Goal: Task Accomplishment & Management: Manage account settings

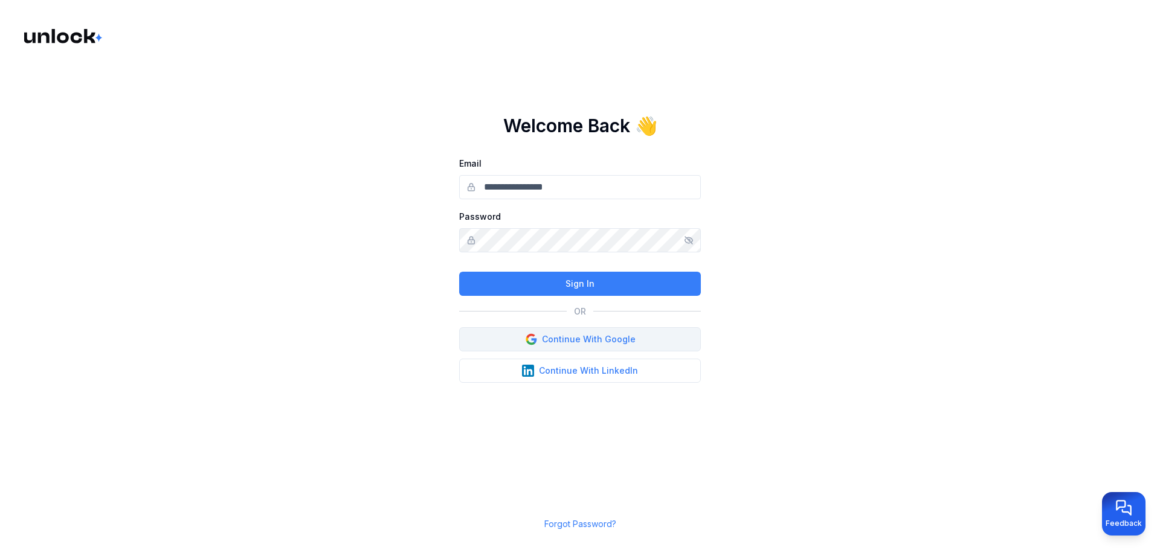
click at [577, 342] on button "Continue With Google" at bounding box center [580, 339] width 242 height 24
click at [625, 329] on button "Continue With Google" at bounding box center [580, 339] width 242 height 24
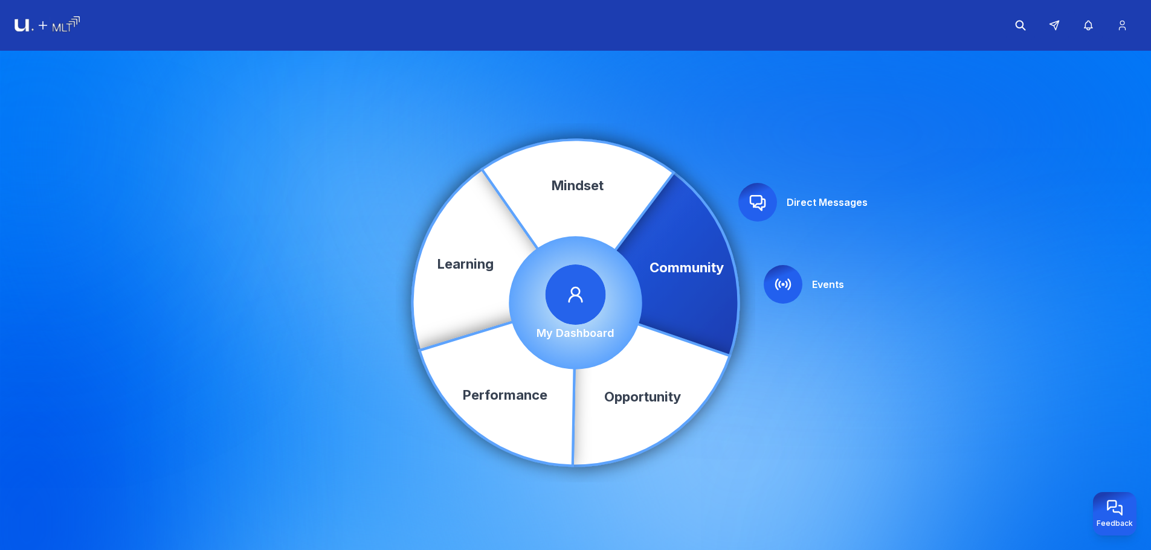
click at [599, 311] on span at bounding box center [575, 295] width 60 height 60
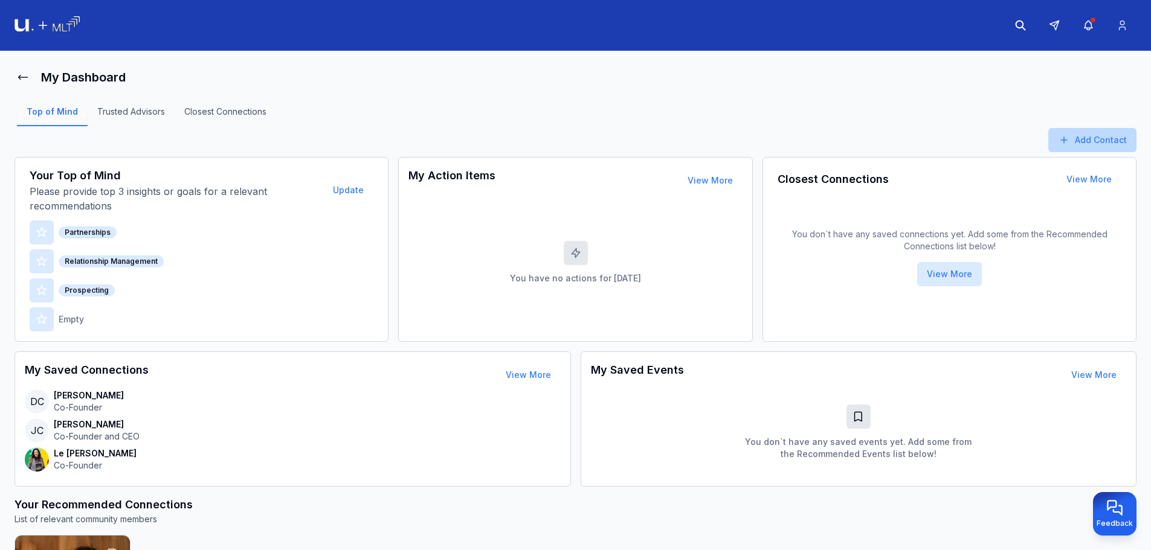
click at [1107, 129] on button "Add Contact" at bounding box center [1092, 140] width 88 height 24
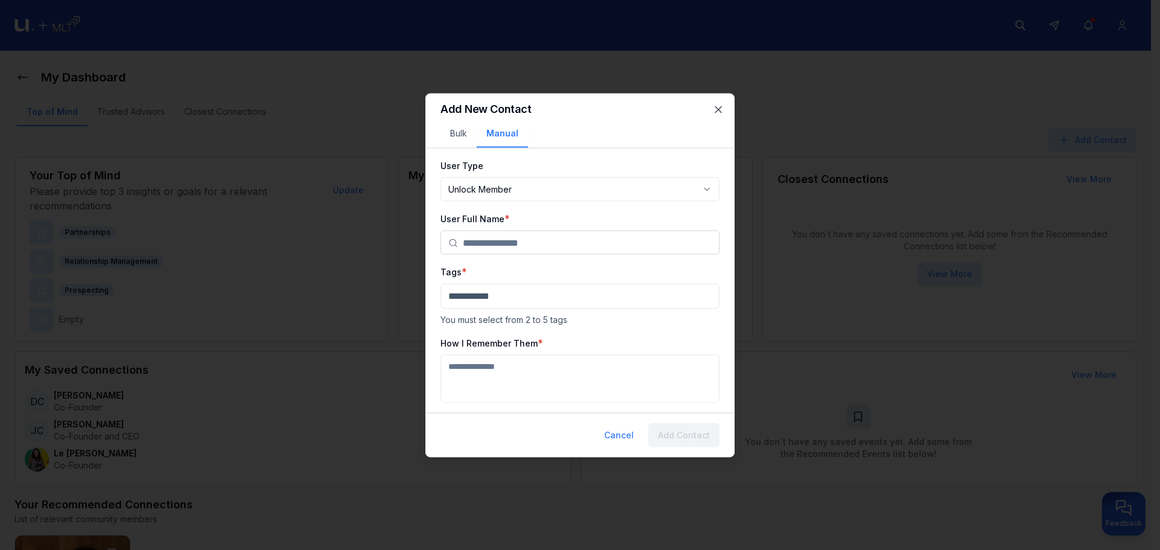
click at [595, 187] on body "My Dashboard Top of Mind Trusted Advisors Closest Connections Add Contact Your …" at bounding box center [575, 275] width 1151 height 550
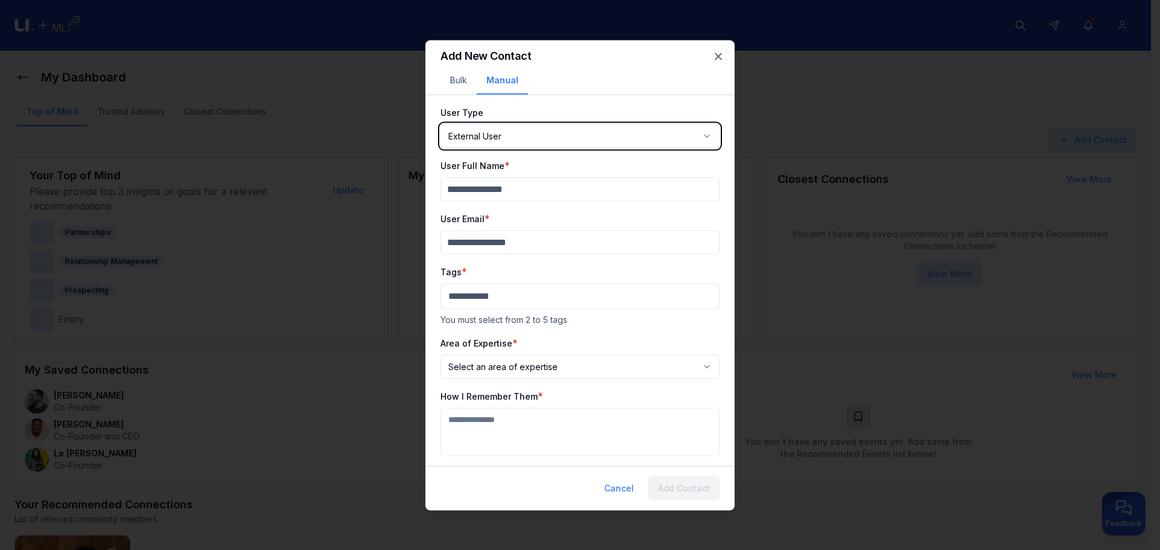
select select "********"
click at [907, 259] on div at bounding box center [580, 275] width 1160 height 550
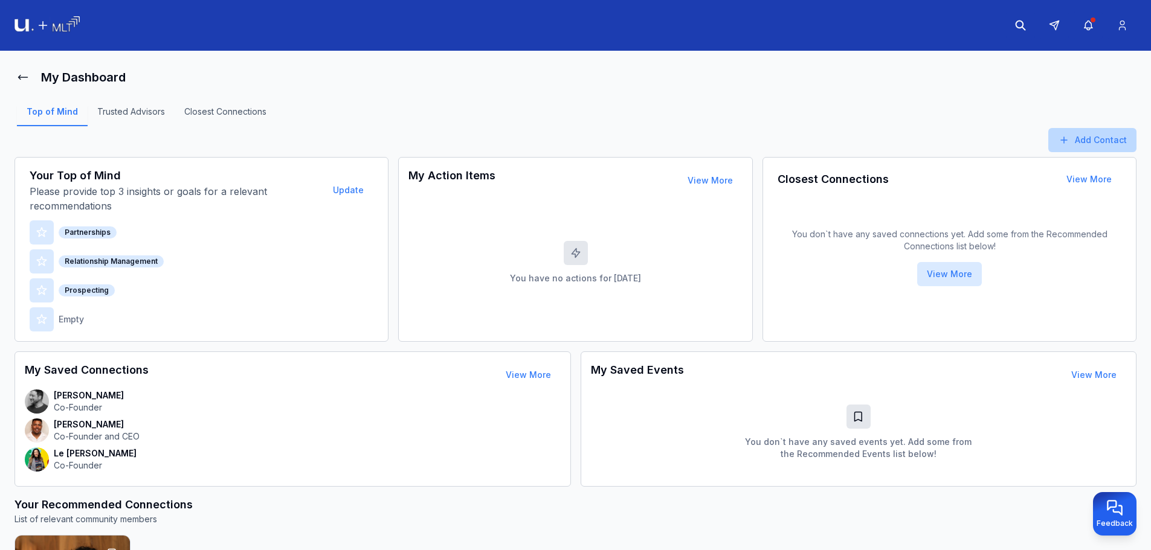
click at [1101, 145] on button "Add Contact" at bounding box center [1092, 140] width 88 height 24
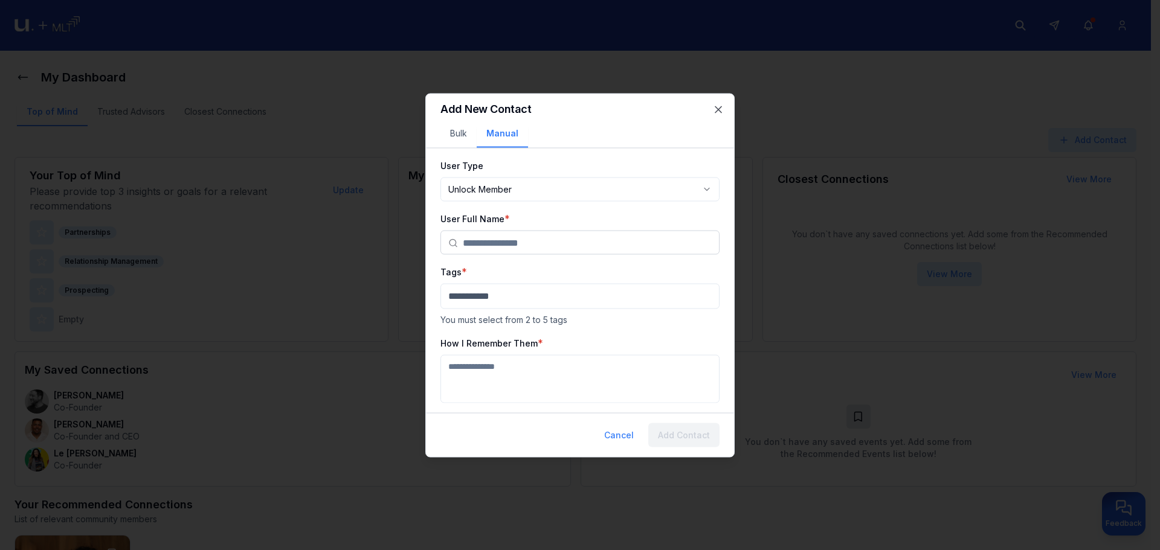
click at [458, 129] on div "Add New Contact Bulk Manual" at bounding box center [580, 121] width 308 height 54
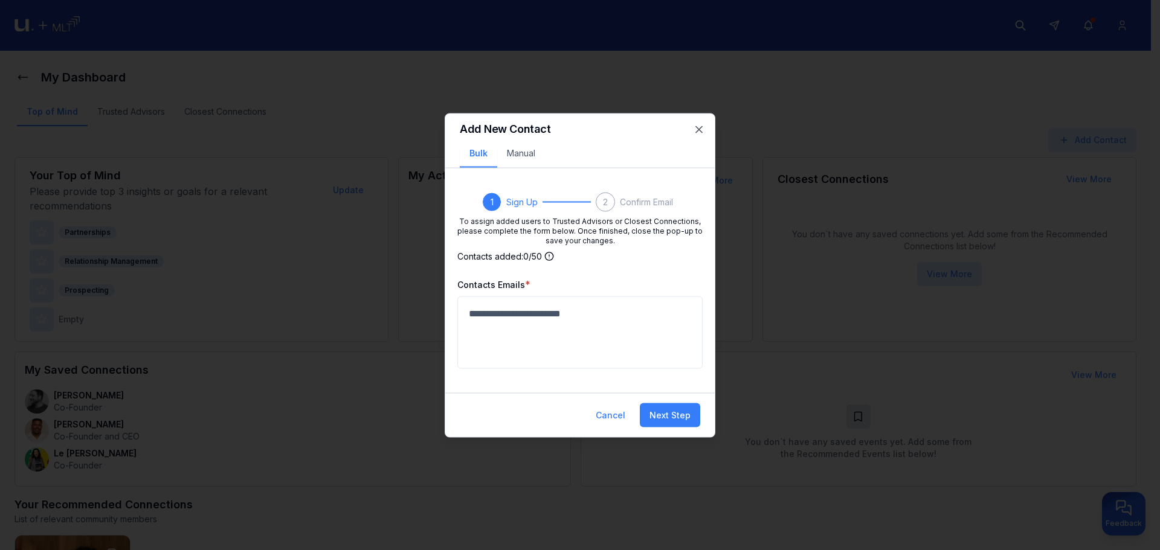
click at [544, 318] on input at bounding box center [565, 313] width 205 height 24
click at [581, 315] on input at bounding box center [565, 313] width 205 height 24
paste input "*"
click at [541, 312] on input at bounding box center [565, 313] width 205 height 24
type input "*"
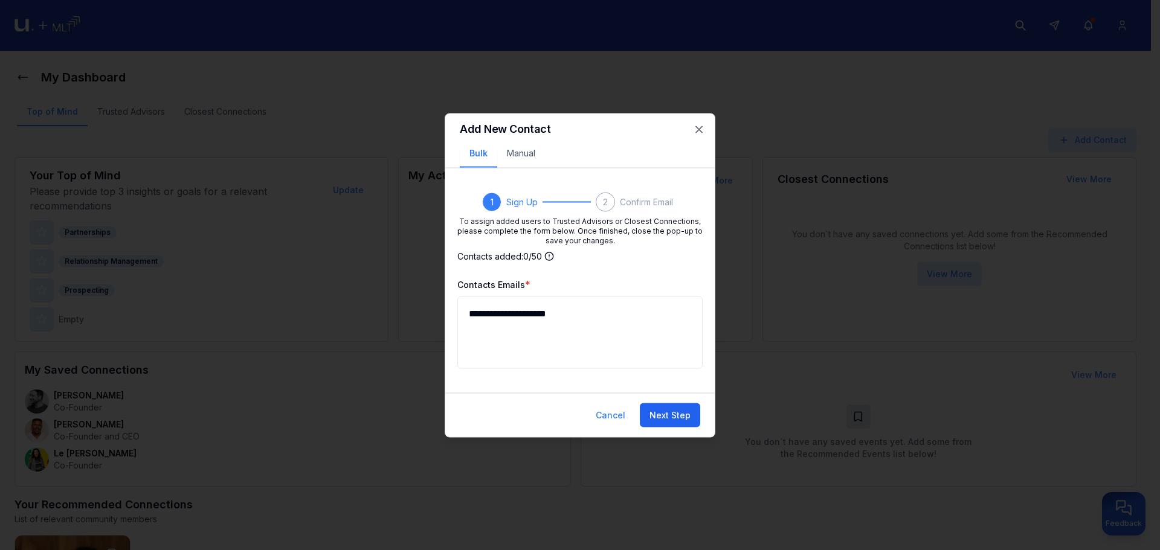
click at [678, 411] on button "Next Step" at bounding box center [670, 415] width 60 height 24
click at [676, 419] on button "Next Step" at bounding box center [670, 415] width 60 height 24
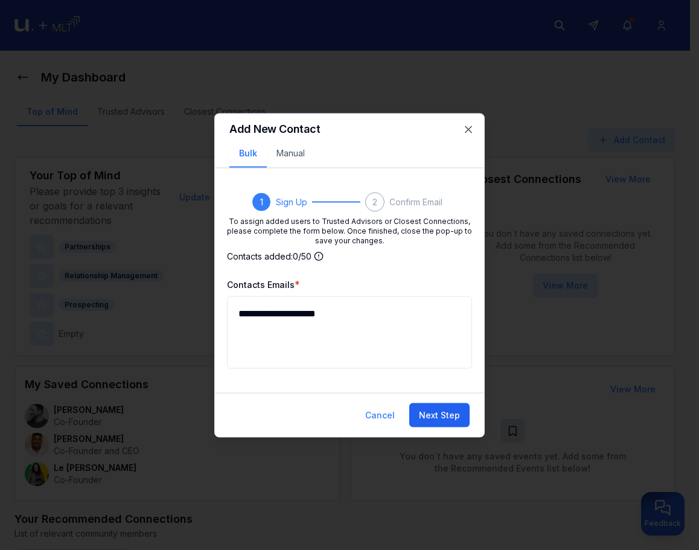
click at [430, 421] on button "Next Step" at bounding box center [440, 415] width 60 height 24
click at [399, 324] on input "**********" at bounding box center [335, 313] width 205 height 24
type input "**********"
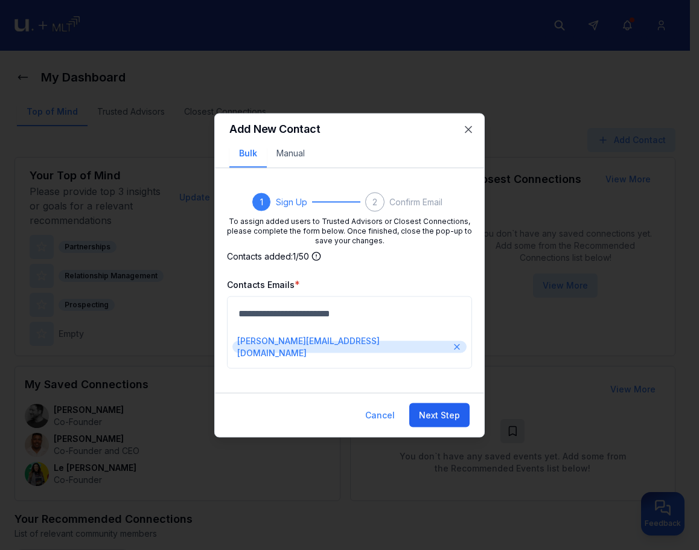
click at [455, 397] on div "Cancel Next Step" at bounding box center [349, 415] width 269 height 44
click at [451, 413] on button "Next Step" at bounding box center [440, 415] width 60 height 24
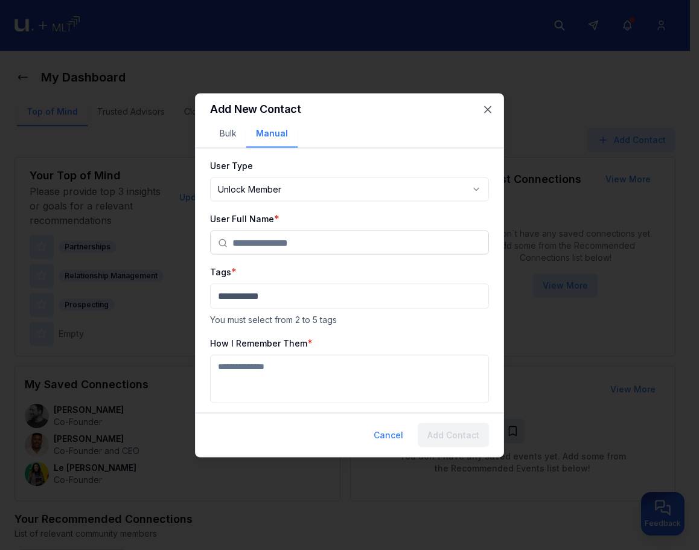
click at [314, 187] on body "My Dashboard Top of Mind Trusted Advisors Closest Connections Add Contact Your …" at bounding box center [345, 275] width 690 height 550
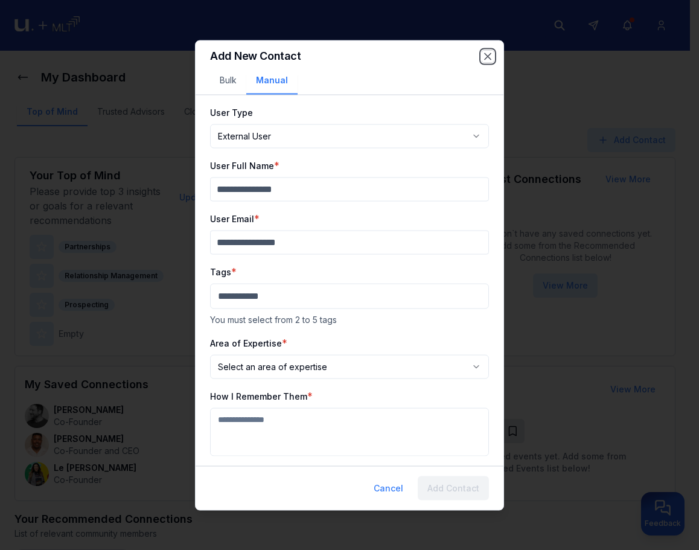
click at [489, 59] on icon "button" at bounding box center [488, 56] width 12 height 12
select select "********"
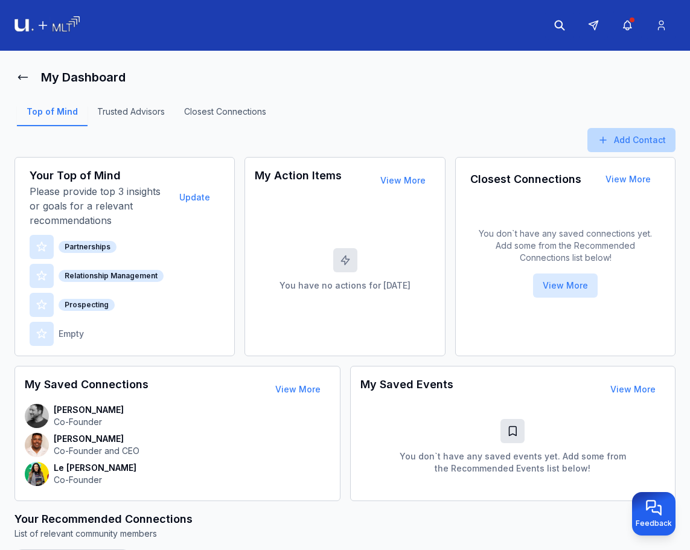
click at [670, 133] on button "Add Contact" at bounding box center [632, 140] width 88 height 24
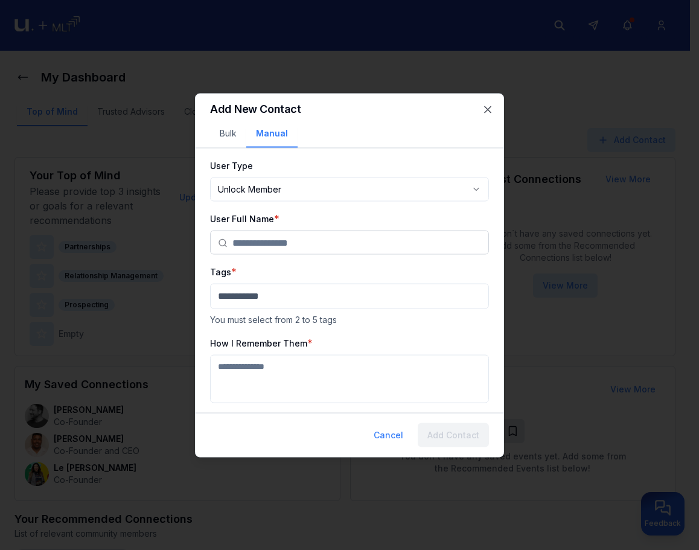
click at [249, 407] on div "**********" at bounding box center [349, 275] width 309 height 364
click at [280, 185] on body "My Dashboard Top of Mind Trusted Advisors Closest Connections Add Contact Your …" at bounding box center [345, 275] width 690 height 550
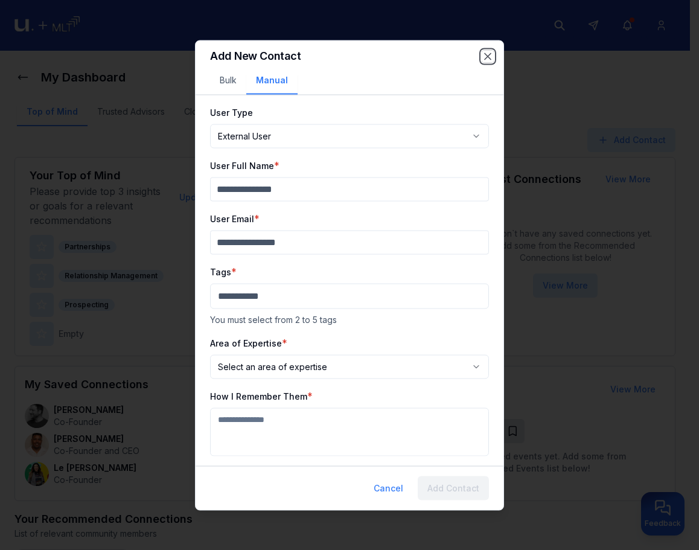
click at [490, 57] on icon "button" at bounding box center [488, 56] width 12 height 12
select select "********"
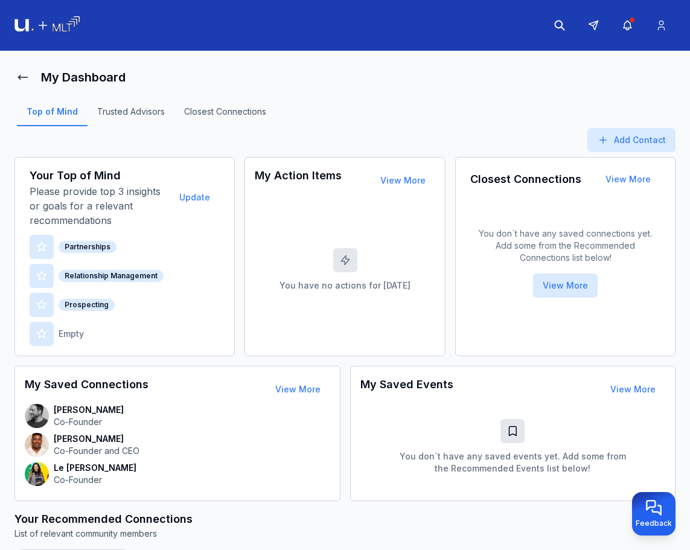
click at [76, 21] on img at bounding box center [46, 25] width 65 height 19
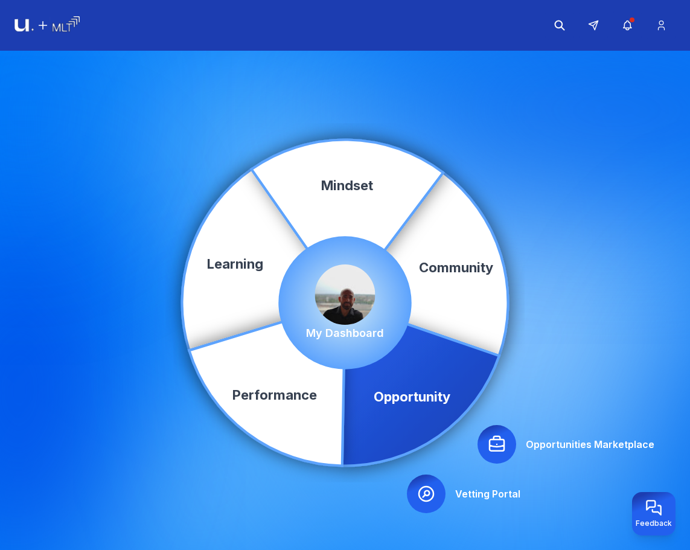
click at [500, 442] on icon at bounding box center [496, 444] width 19 height 19
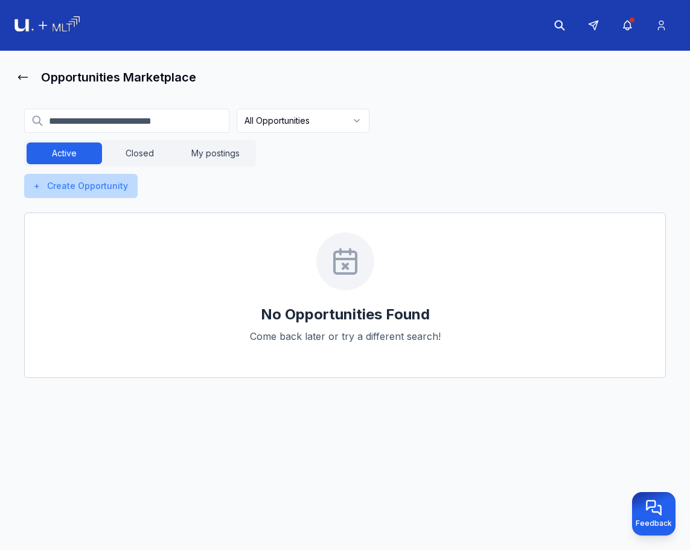
click at [110, 189] on button "+ Create Opportunity" at bounding box center [81, 186] width 114 height 24
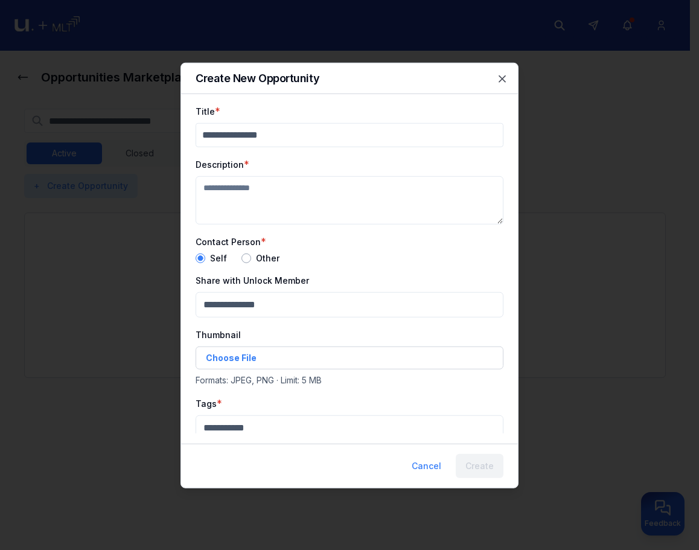
click at [511, 79] on div "Create New Opportunity" at bounding box center [349, 78] width 337 height 31
click at [504, 82] on icon "button" at bounding box center [503, 78] width 12 height 12
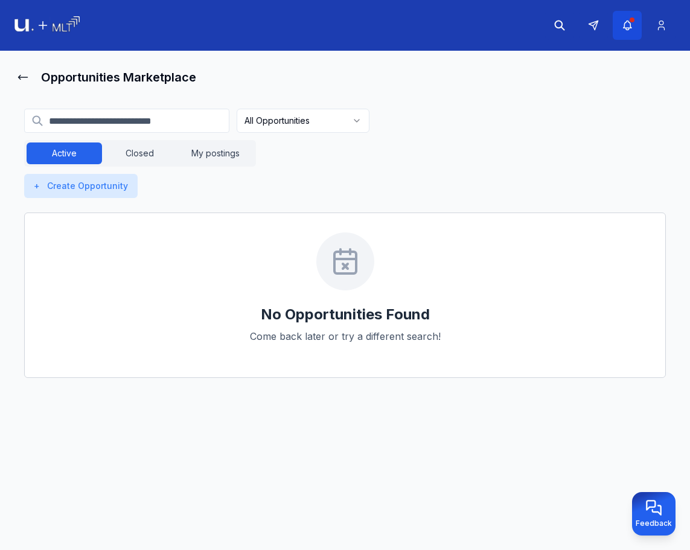
click at [628, 25] on icon "button" at bounding box center [628, 25] width 13 height 12
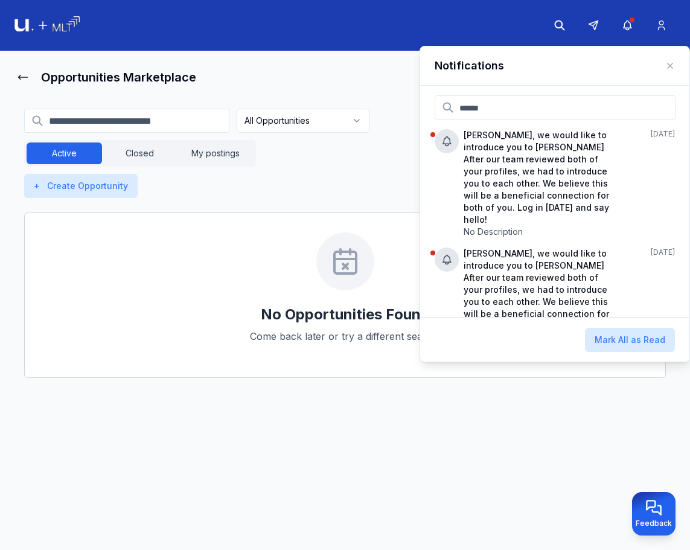
click at [500, 39] on header at bounding box center [345, 25] width 690 height 51
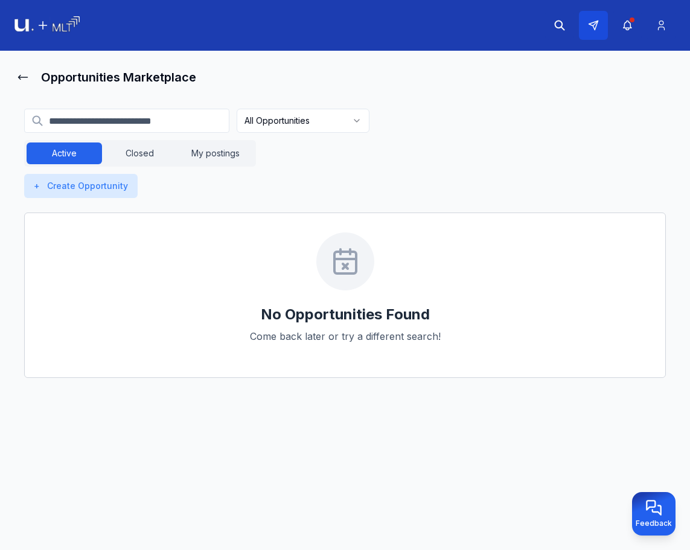
click at [589, 24] on icon at bounding box center [593, 25] width 11 height 11
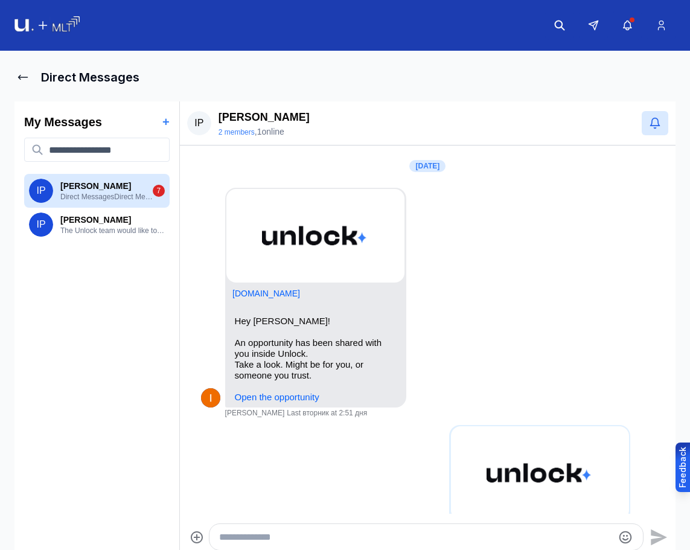
scroll to position [1825, 0]
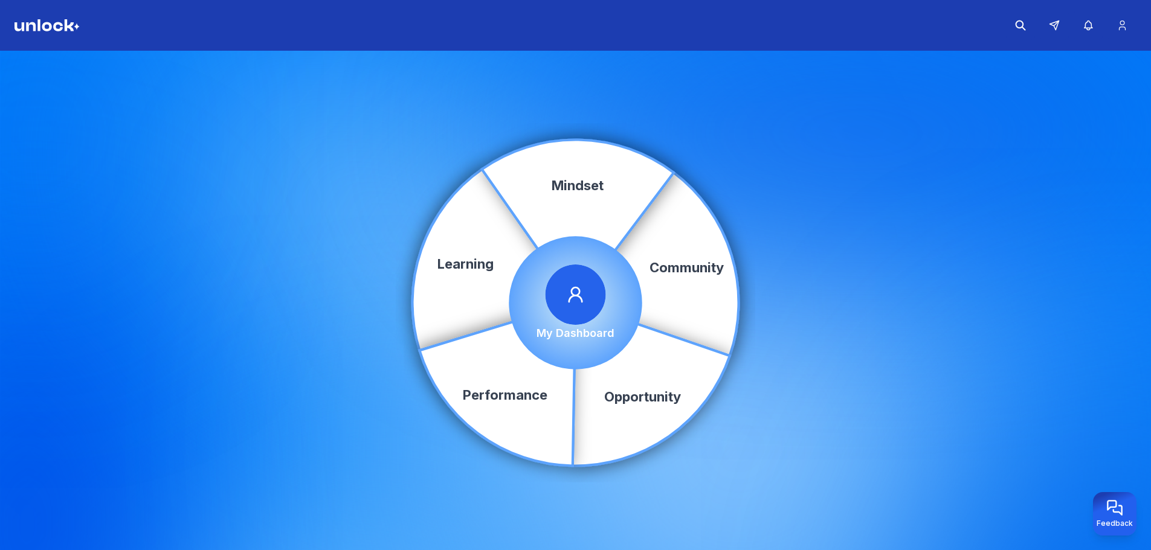
click at [580, 323] on span at bounding box center [575, 295] width 60 height 60
